Goal: Navigation & Orientation: Find specific page/section

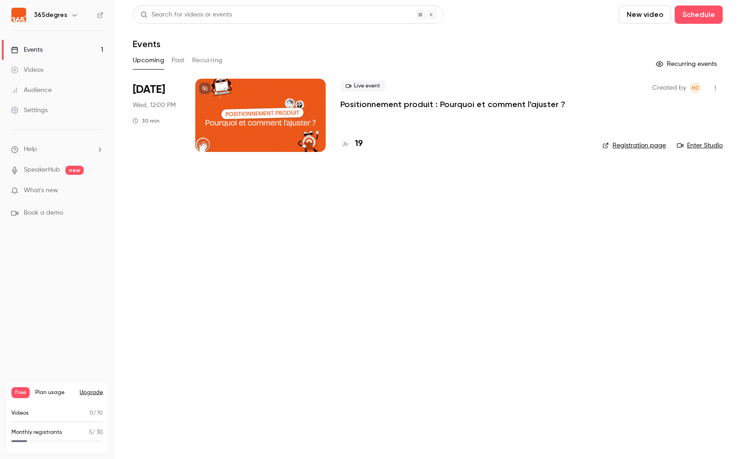
click at [222, 328] on main "Search for videos or events New video Schedule Events Upcoming Past Recurring R…" at bounding box center [427, 229] width 627 height 459
click at [211, 307] on main "Search for videos or events New video Schedule Events Upcoming Past Recurring R…" at bounding box center [427, 229] width 627 height 459
click at [359, 142] on h4 "19" at bounding box center [359, 144] width 8 height 12
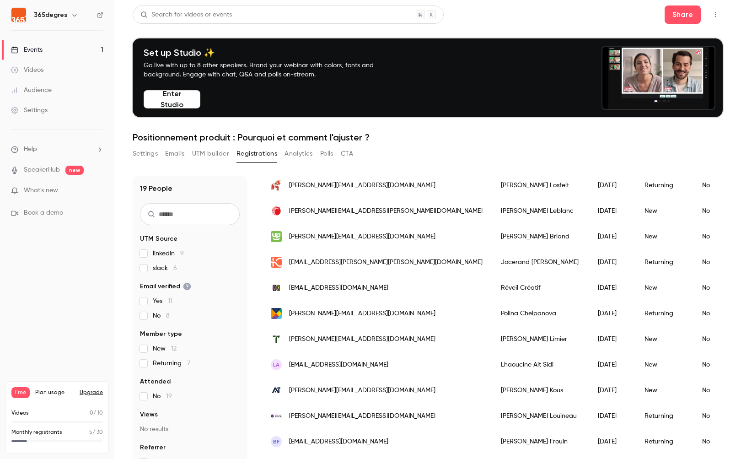
scroll to position [207, 0]
